Goal: Task Accomplishment & Management: Manage account settings

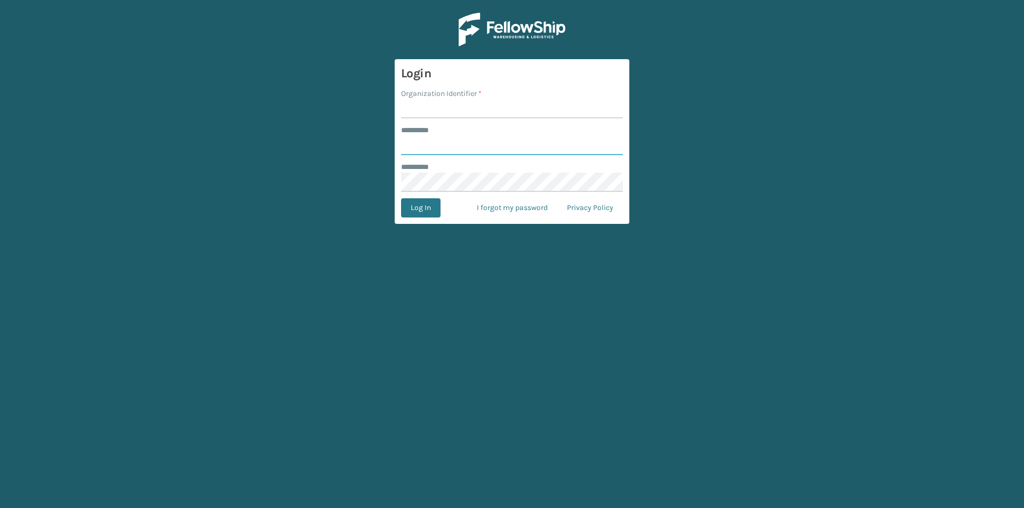
type input "****"
click at [477, 108] on input "Organization Identifier *" at bounding box center [512, 108] width 222 height 19
type input "Foamtex"
click at [437, 205] on button "Log In" at bounding box center [420, 207] width 39 height 19
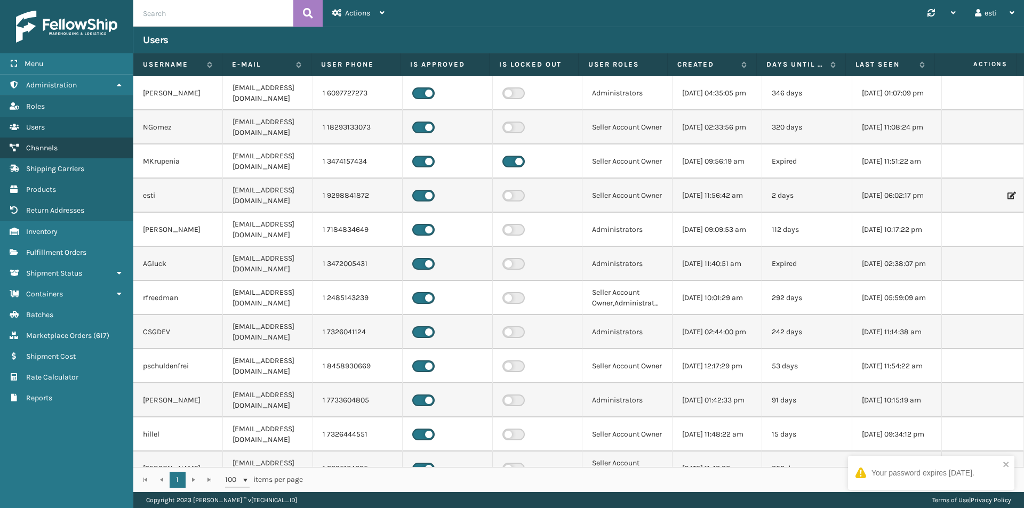
click at [47, 143] on link "Channels" at bounding box center [66, 148] width 133 height 21
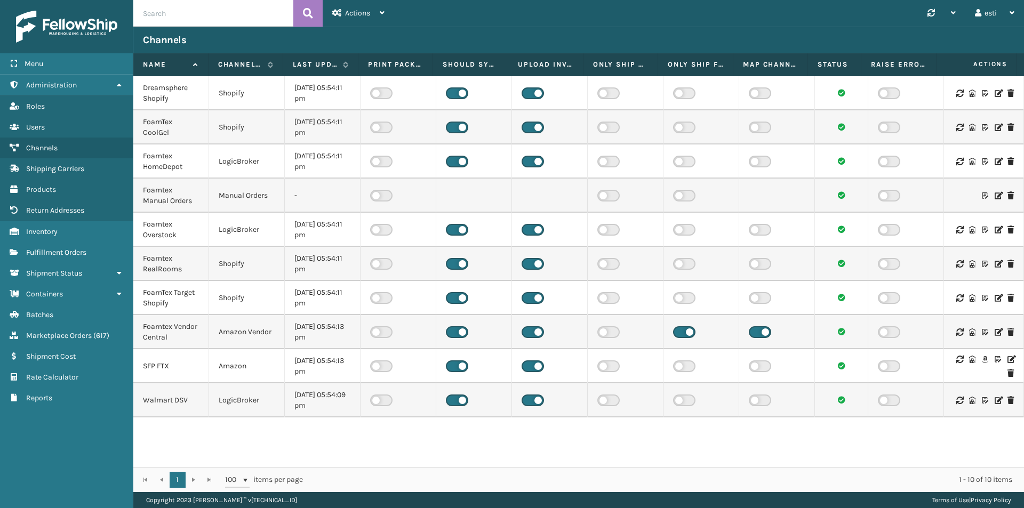
click at [1007, 362] on icon at bounding box center [1010, 359] width 6 height 7
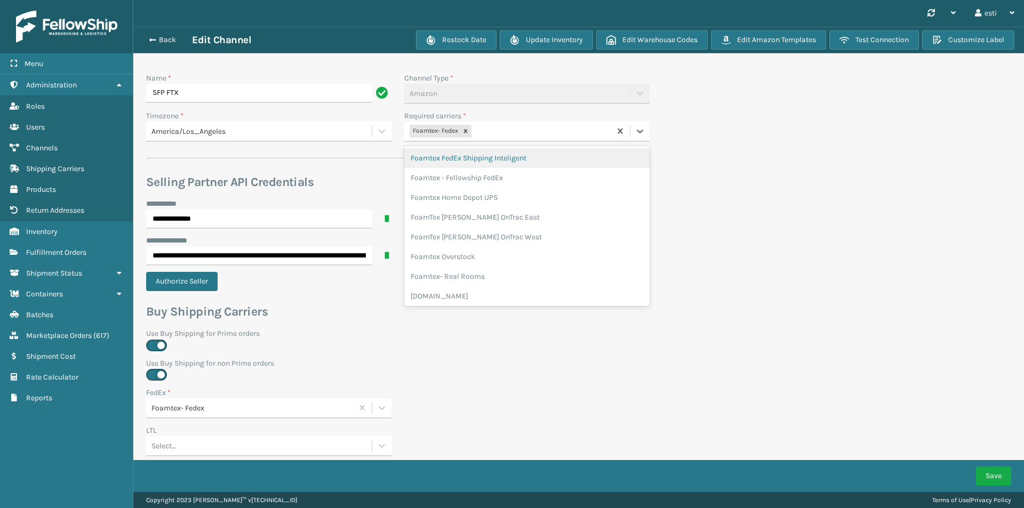
click at [488, 136] on div "Foamtex- Fedex" at bounding box center [507, 132] width 206 height 18
type input "white"
click at [496, 154] on div "Foamtex UPS Whitestone Milliard" at bounding box center [526, 158] width 245 height 20
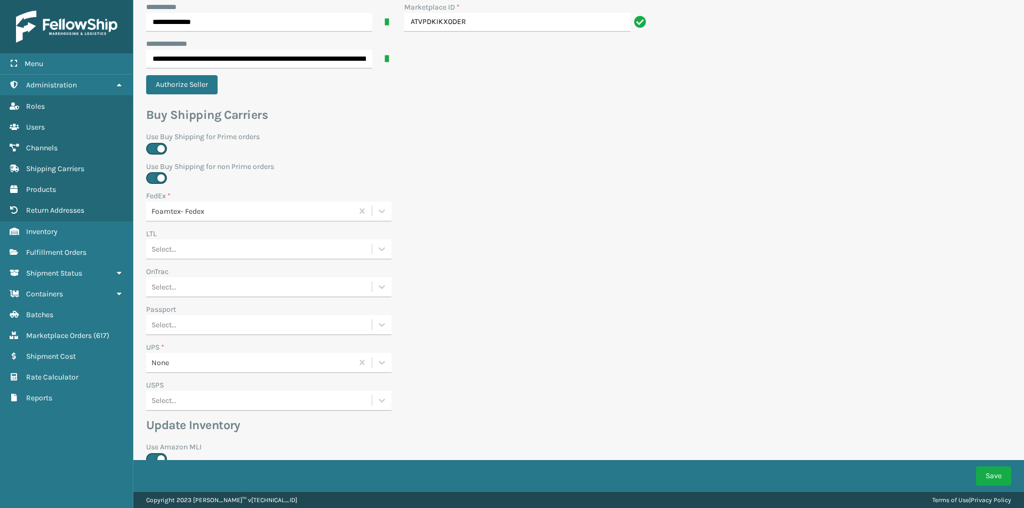
scroll to position [320, 0]
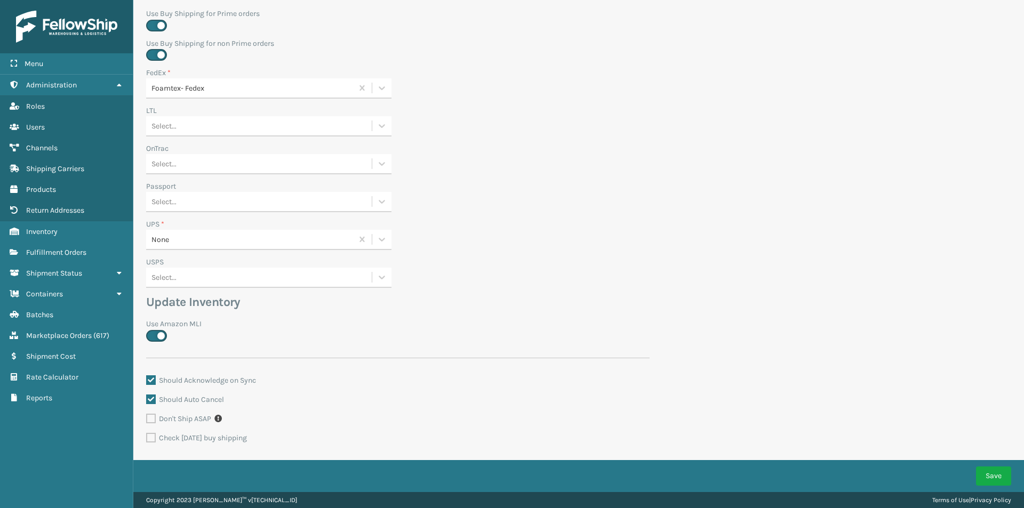
click at [175, 241] on div "None" at bounding box center [252, 239] width 202 height 11
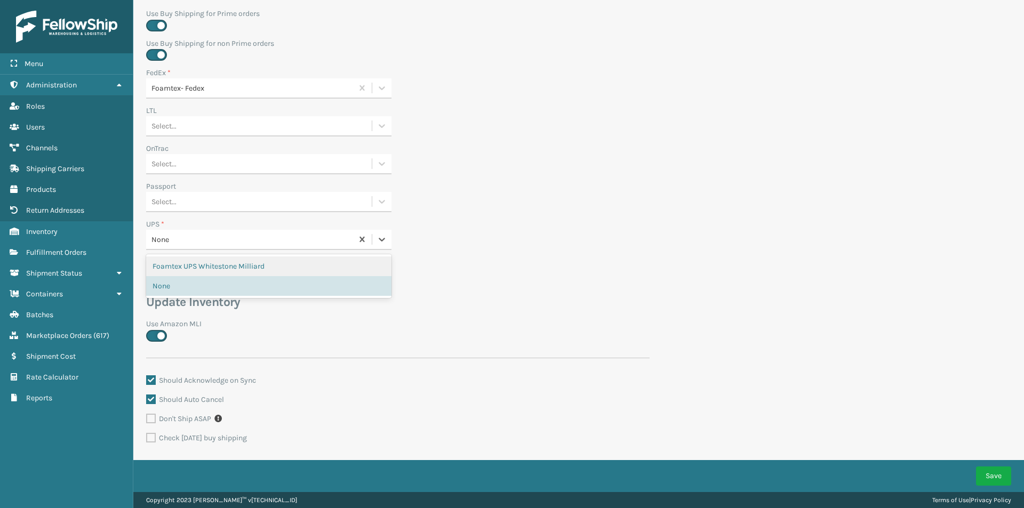
click at [176, 264] on div "Foamtex UPS Whitestone Milliard" at bounding box center [268, 266] width 245 height 20
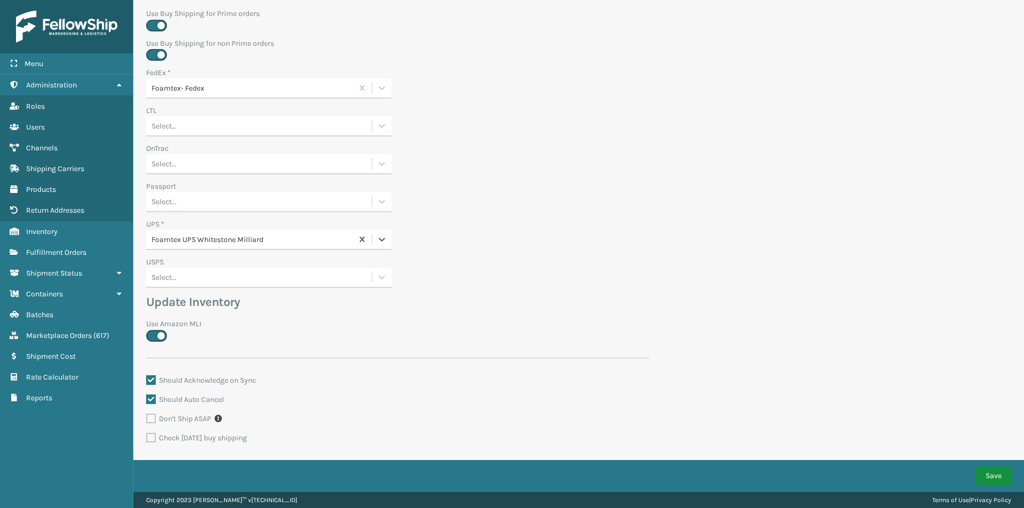
click at [983, 475] on button "Save" at bounding box center [993, 476] width 35 height 19
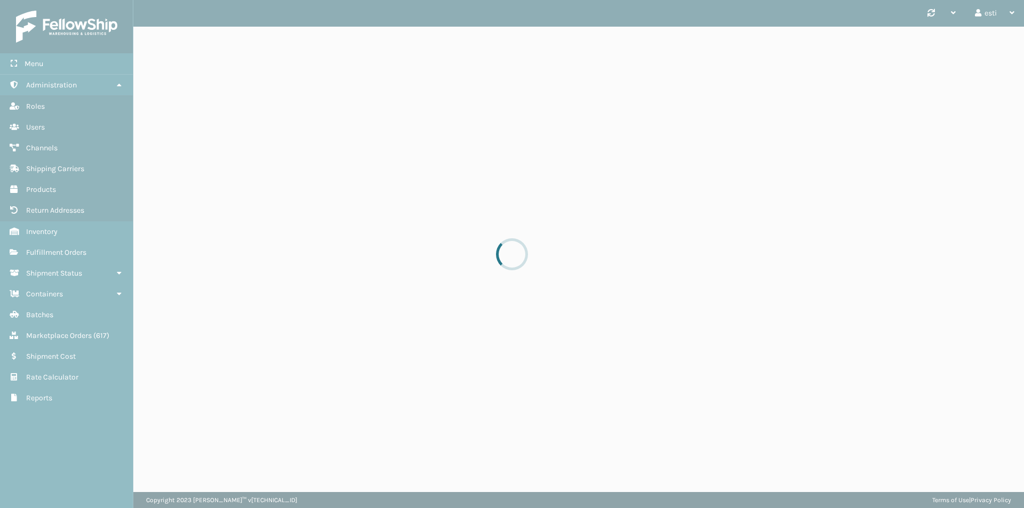
scroll to position [0, 0]
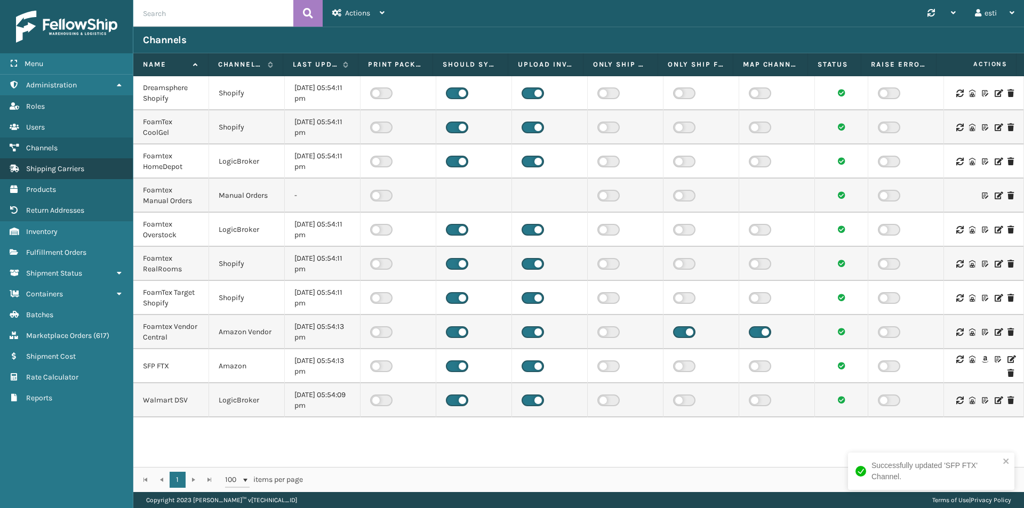
click at [46, 171] on span "Shipping Carriers" at bounding box center [55, 168] width 58 height 9
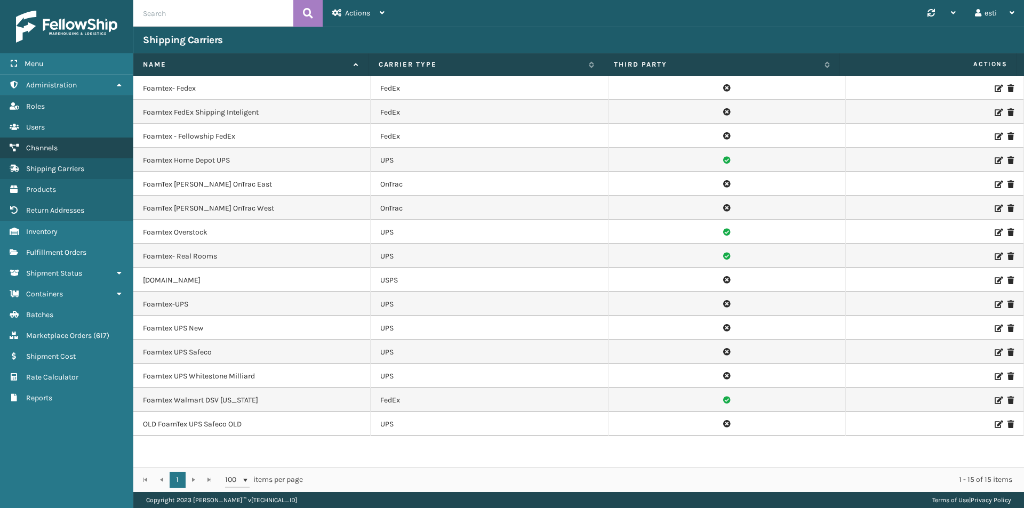
click at [50, 147] on span "Channels" at bounding box center [41, 147] width 31 height 9
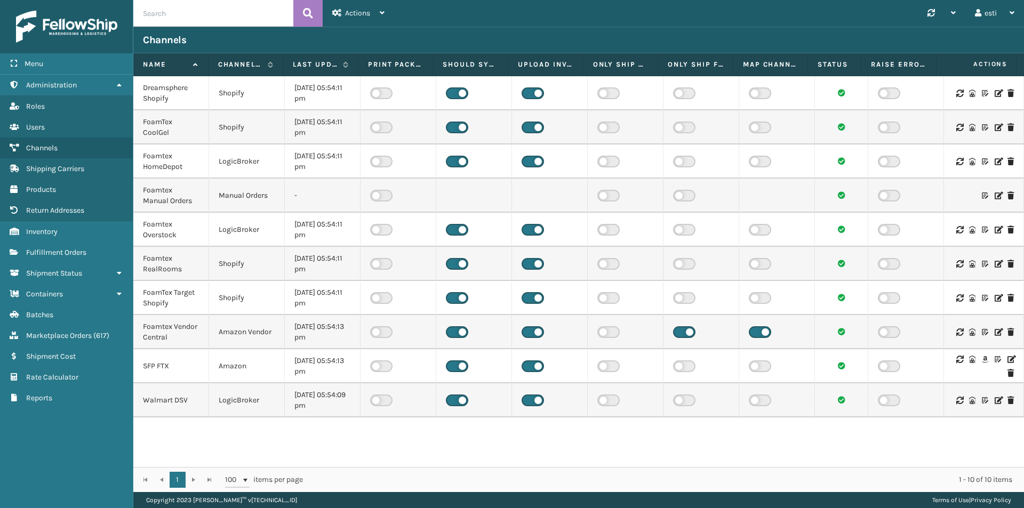
drag, startPoint x: 1001, startPoint y: 360, endPoint x: 266, endPoint y: 302, distance: 738.1
click at [1007, 360] on icon at bounding box center [1010, 359] width 6 height 7
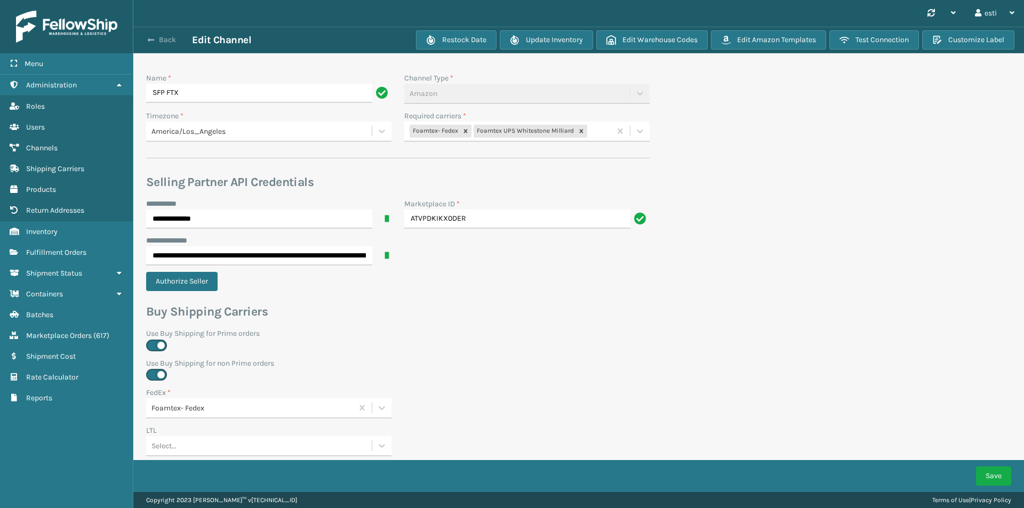
click at [161, 36] on button "Back" at bounding box center [167, 40] width 49 height 10
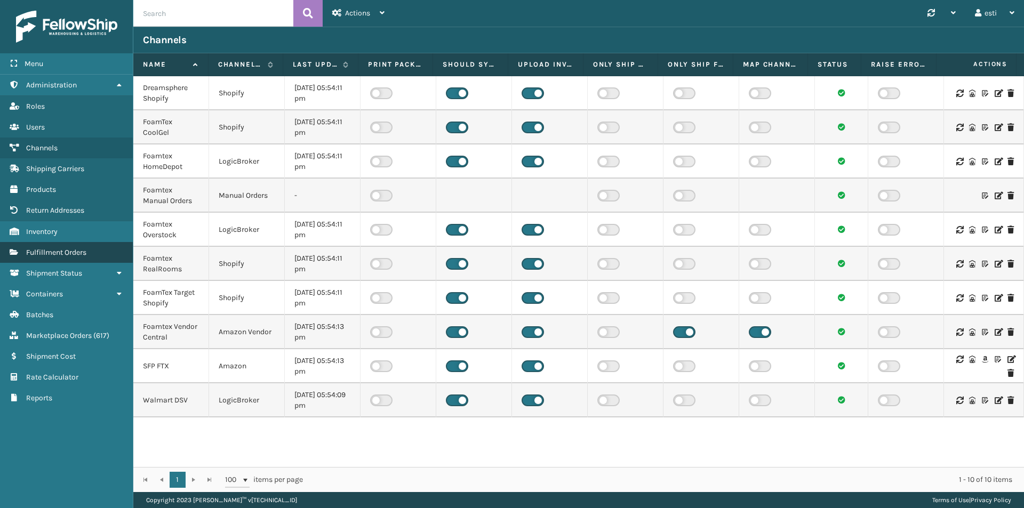
click at [25, 247] on link "Return Addresses Fulfillment Orders" at bounding box center [66, 252] width 133 height 21
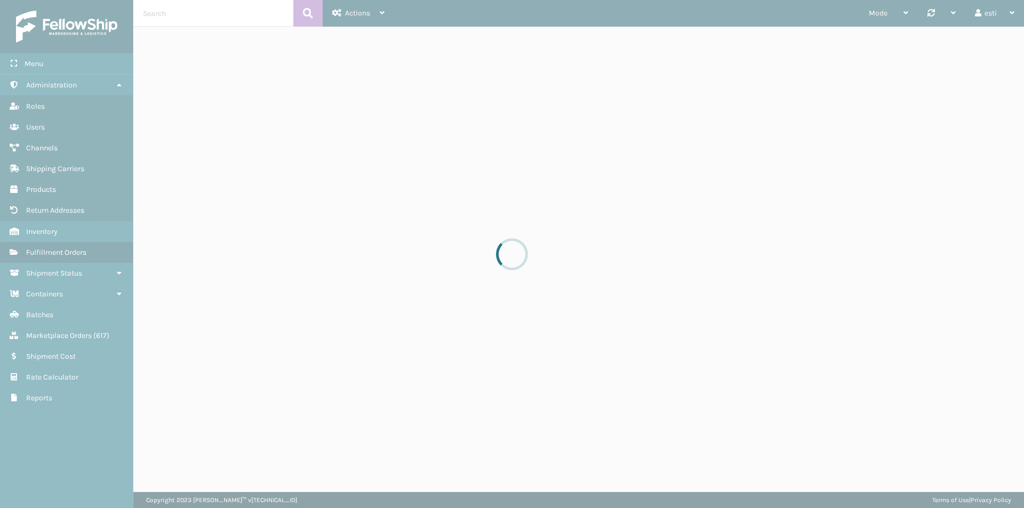
click at [43, 236] on div at bounding box center [512, 254] width 1024 height 508
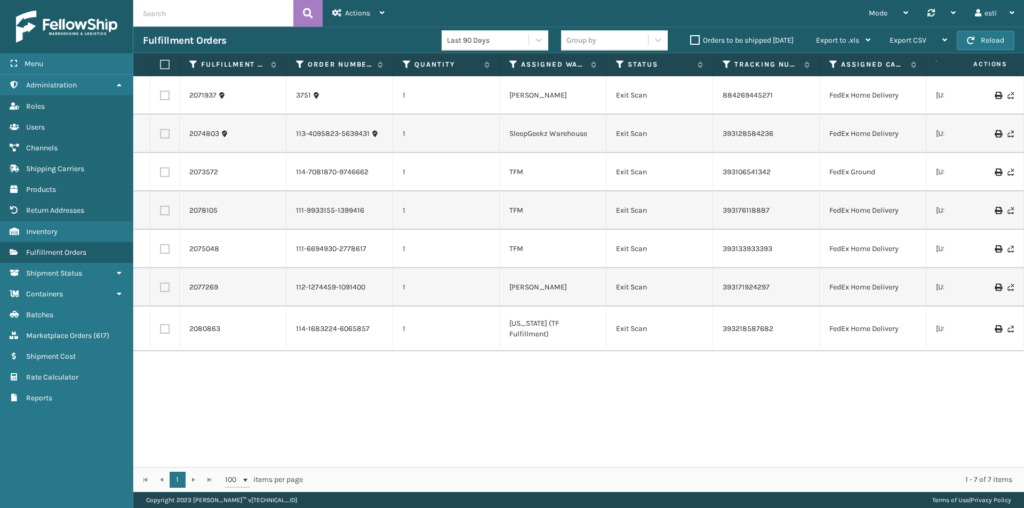
click at [43, 233] on span "Inventory" at bounding box center [41, 231] width 31 height 9
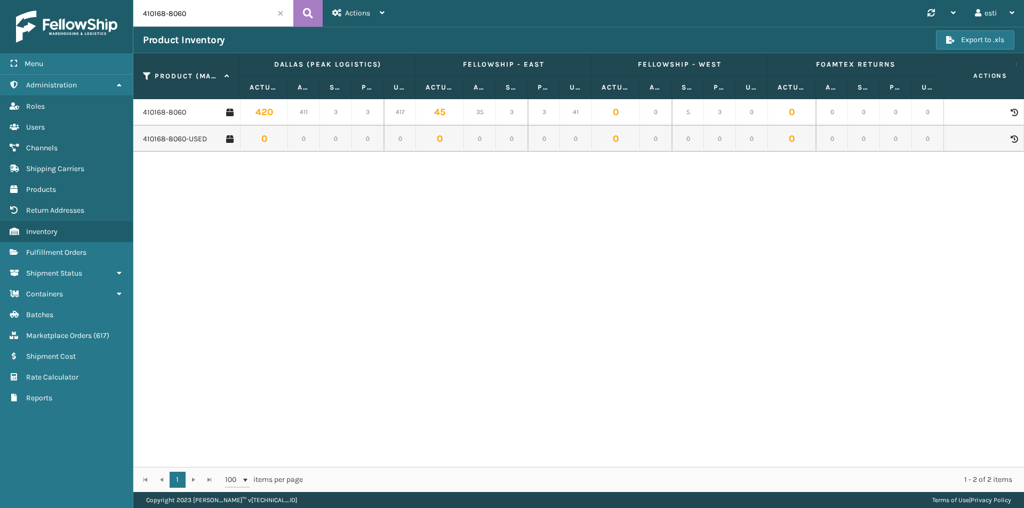
drag, startPoint x: 200, startPoint y: 15, endPoint x: 156, endPoint y: 13, distance: 43.8
click at [156, 13] on input "410168-8060" at bounding box center [213, 13] width 160 height 27
type input "410167-1160"
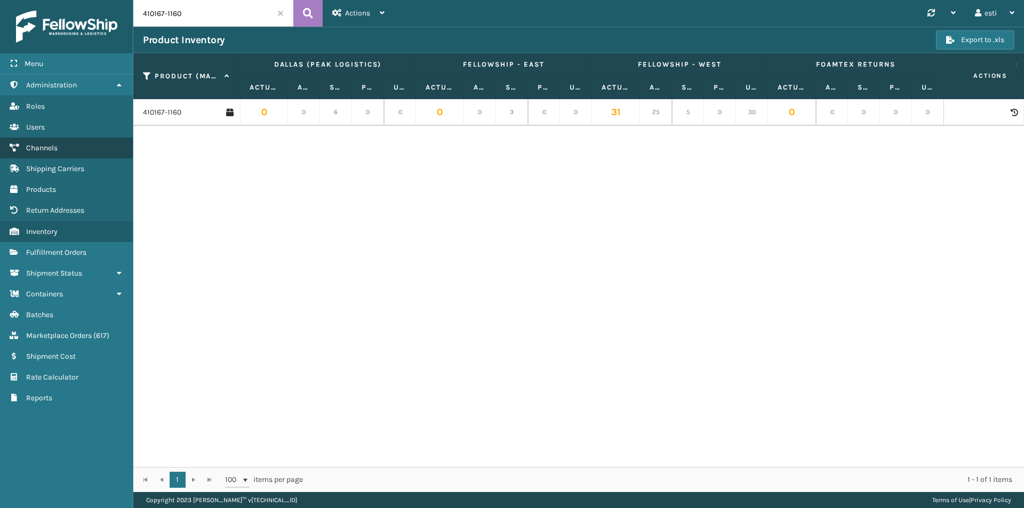
click at [50, 146] on span "Channels" at bounding box center [41, 147] width 31 height 9
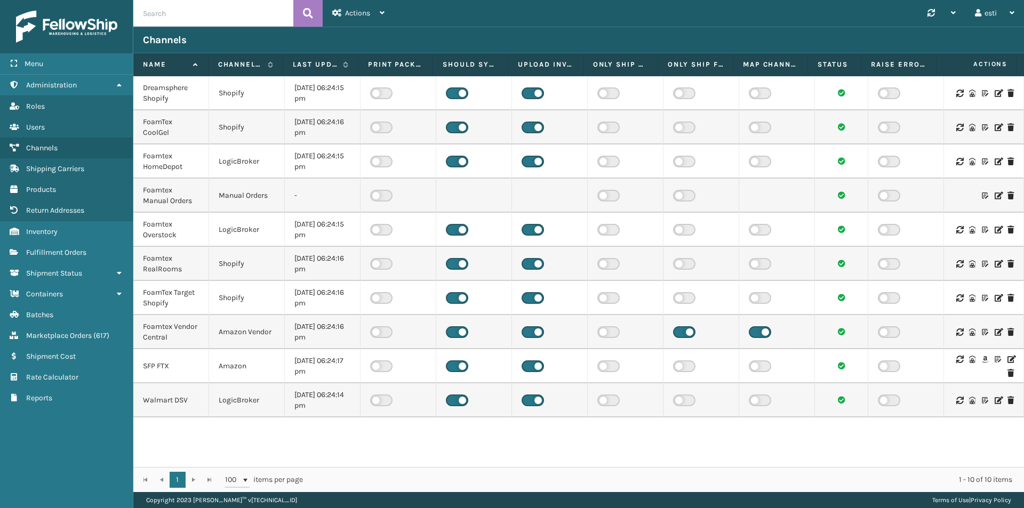
click at [1007, 358] on icon at bounding box center [1010, 359] width 6 height 7
